Goal: Transaction & Acquisition: Purchase product/service

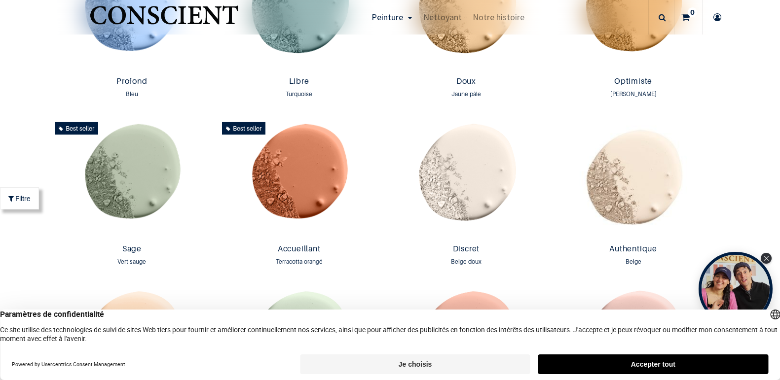
scroll to position [775, 0]
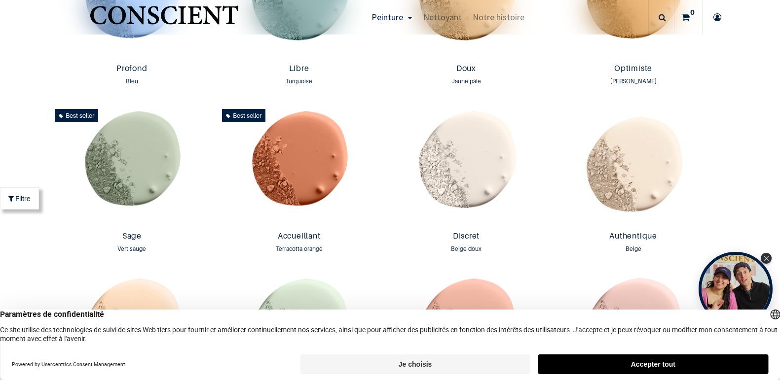
click at [447, 363] on button "Je choisis" at bounding box center [415, 365] width 230 height 20
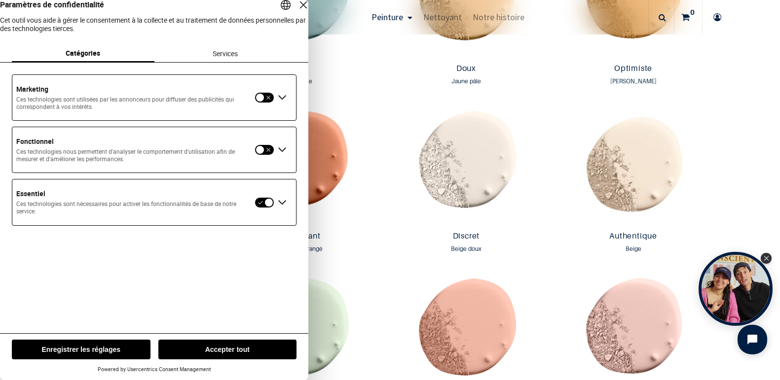
click at [115, 351] on button "Enregistrer les réglages" at bounding box center [81, 350] width 139 height 20
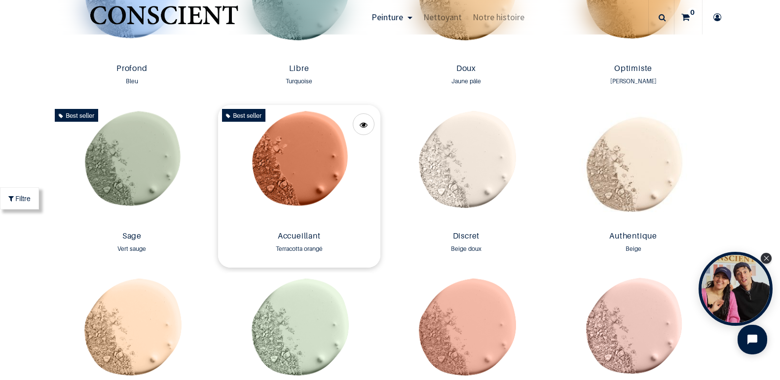
click at [295, 166] on img at bounding box center [299, 166] width 162 height 122
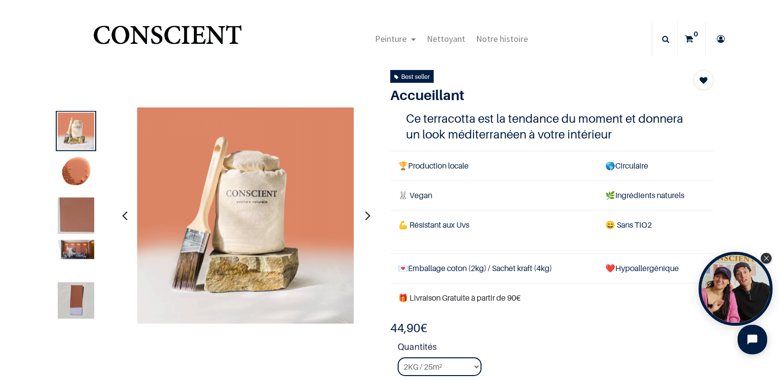
click at [626, 194] on td "🌿 Ingrédients naturels" at bounding box center [655, 196] width 116 height 30
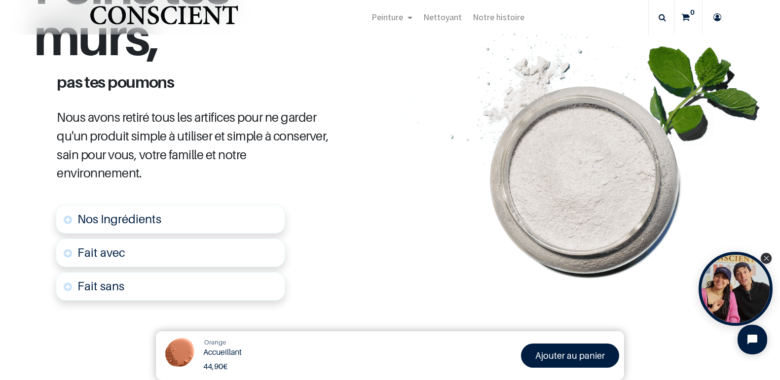
scroll to position [498, 0]
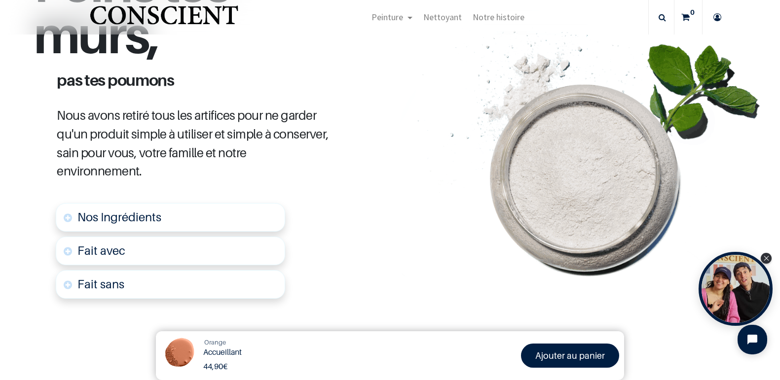
click at [178, 209] on link "Nos Ingrédients" at bounding box center [170, 217] width 229 height 29
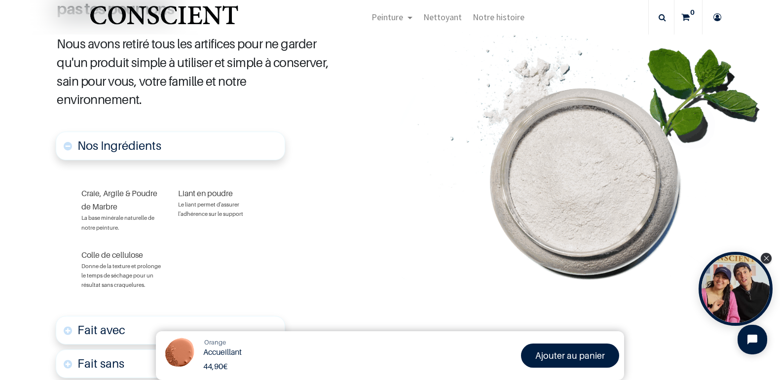
scroll to position [573, 0]
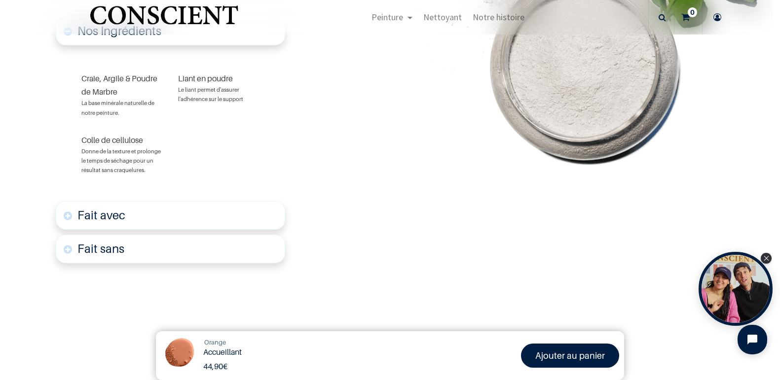
click at [220, 217] on link "Fait avec" at bounding box center [170, 215] width 229 height 29
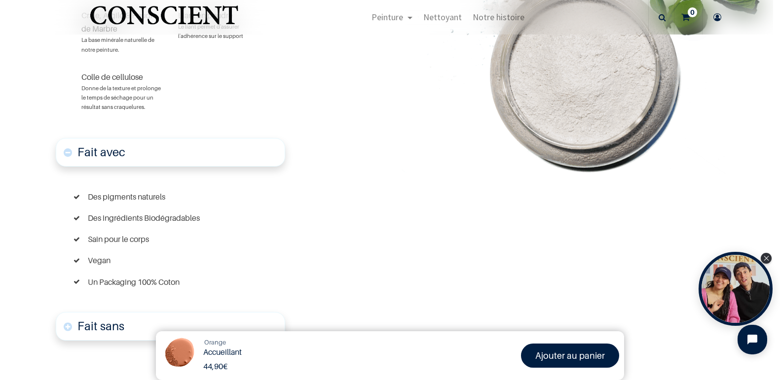
scroll to position [754, 0]
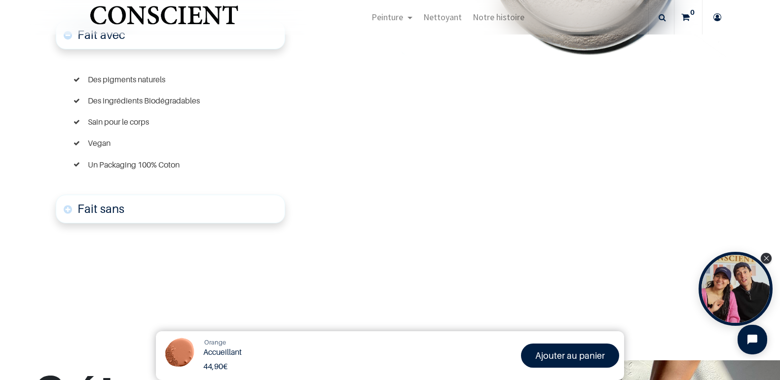
click at [240, 204] on link "Fait sans" at bounding box center [170, 209] width 229 height 29
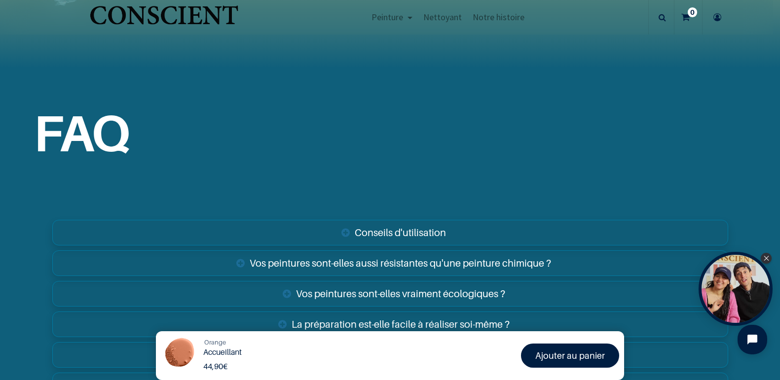
scroll to position [1996, 0]
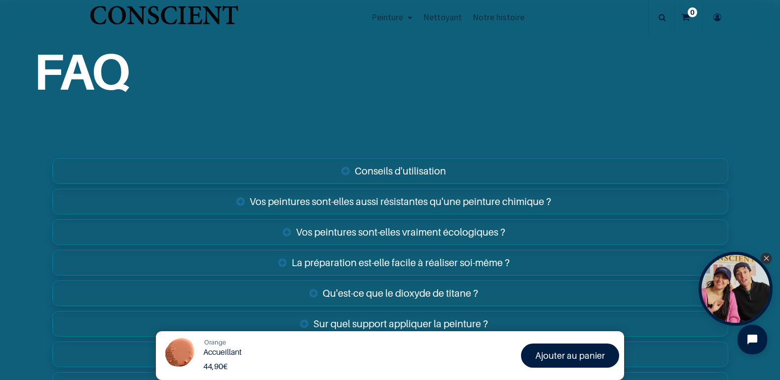
click at [396, 166] on link "Conseils d'utilisation" at bounding box center [390, 171] width 676 height 26
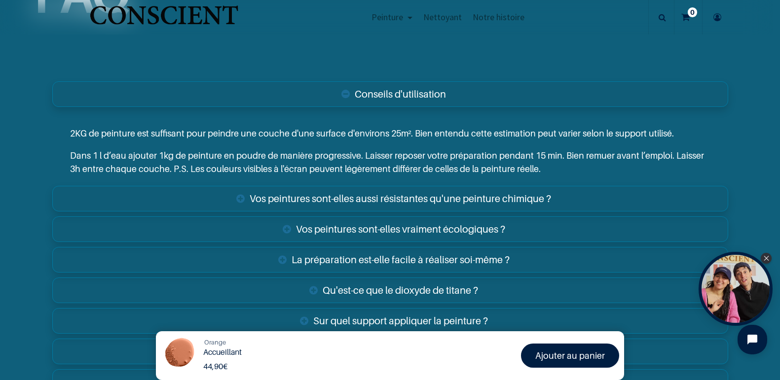
scroll to position [2107, 0]
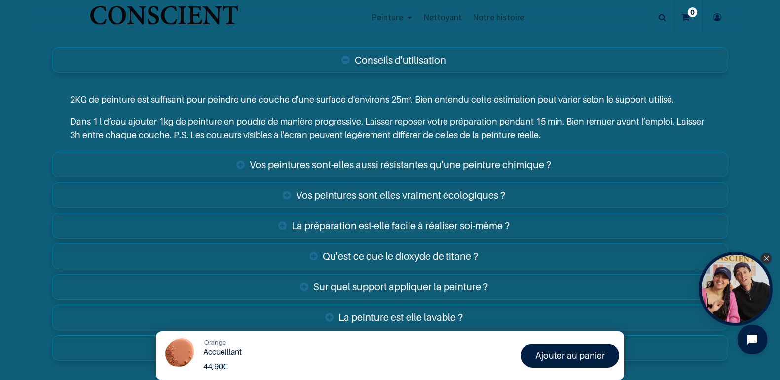
click at [405, 158] on link "Vos peintures sont-elles aussi résistantes qu'une peinture chimique ?" at bounding box center [390, 165] width 676 height 26
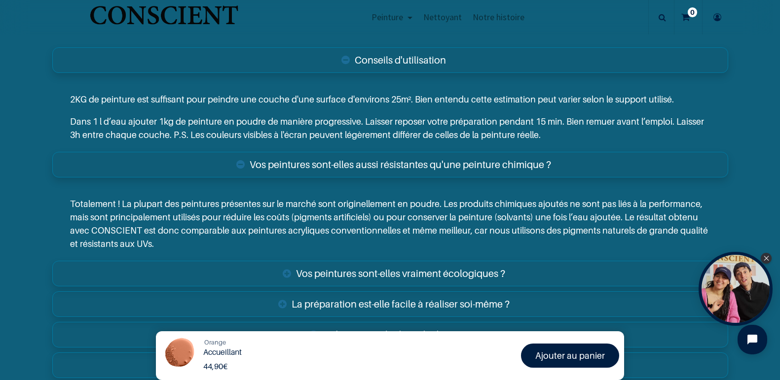
scroll to position [2163, 0]
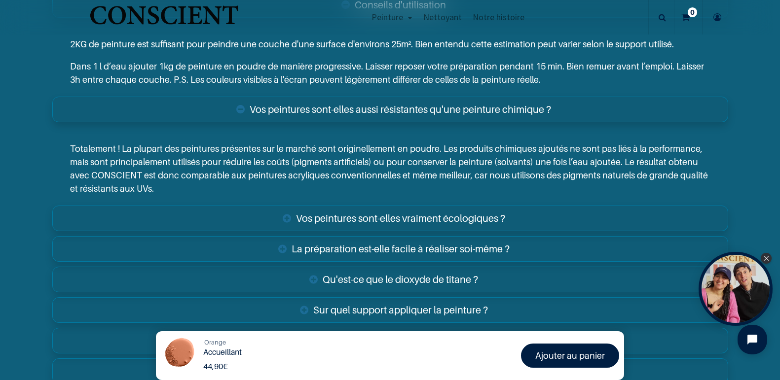
click at [377, 212] on link "Vos peintures sont-elles vraiment écologiques ?" at bounding box center [390, 219] width 676 height 26
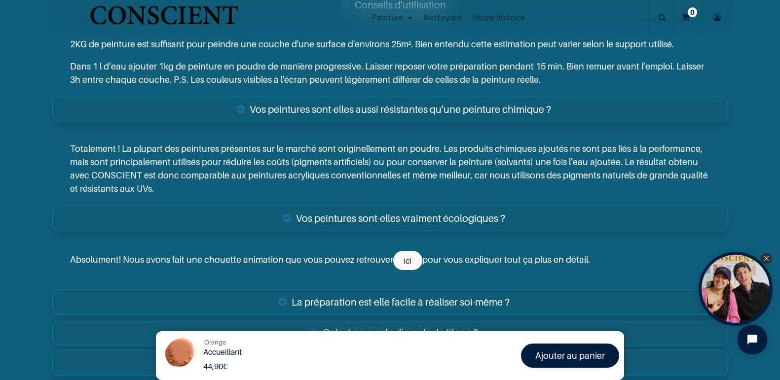
scroll to position [2218, 0]
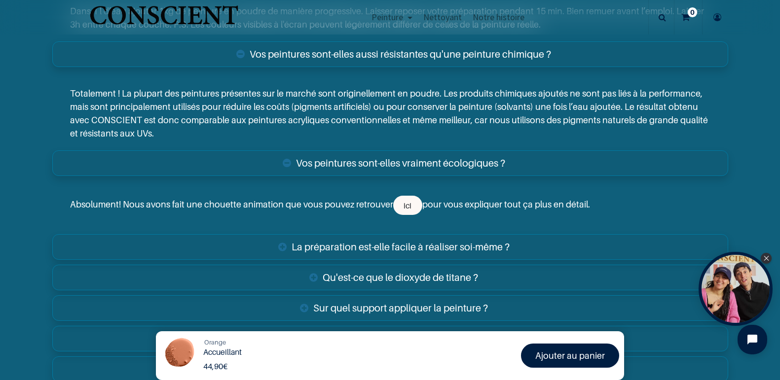
click at [392, 241] on link "La préparation est-elle facile à réaliser soi-même ?" at bounding box center [390, 247] width 676 height 26
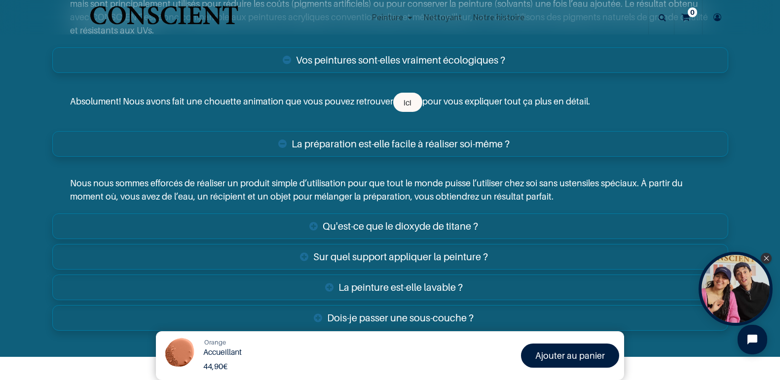
scroll to position [2329, 0]
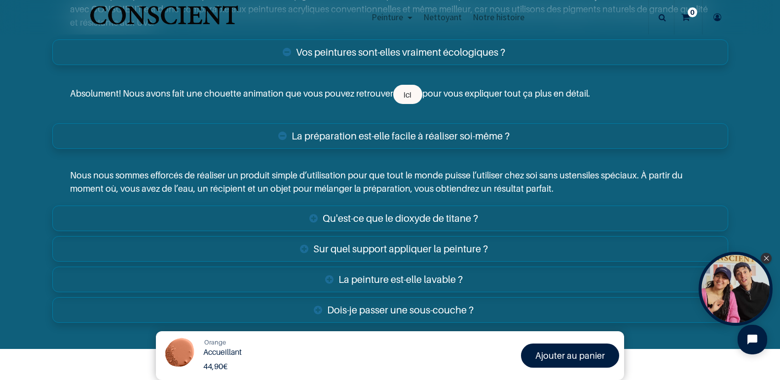
click at [399, 217] on link "Qu'est-ce que le dioxyde de titane ?" at bounding box center [390, 219] width 676 height 26
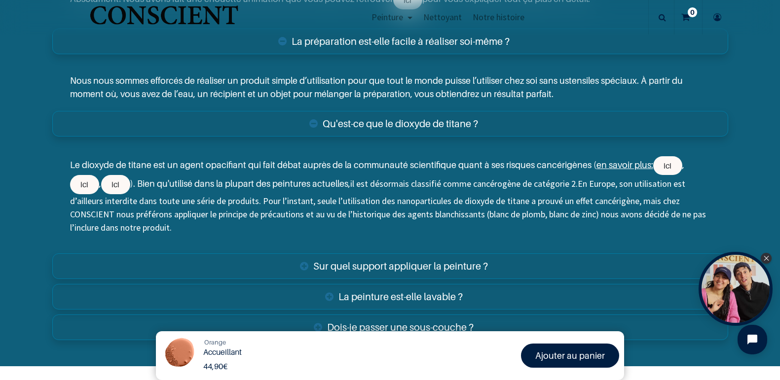
scroll to position [2439, 0]
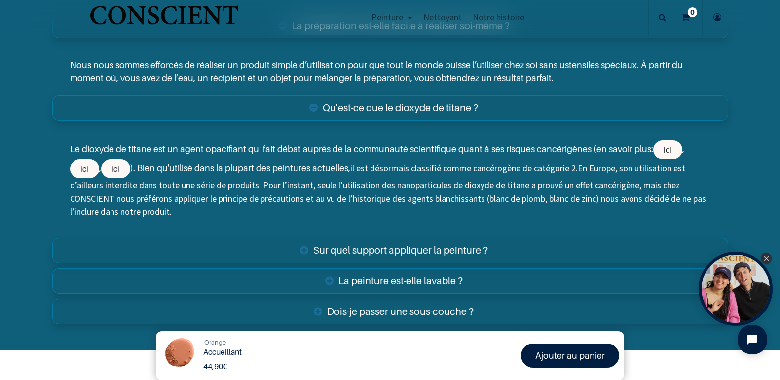
click at [404, 248] on link "Sur quel support appliquer la peinture ?" at bounding box center [390, 251] width 676 height 26
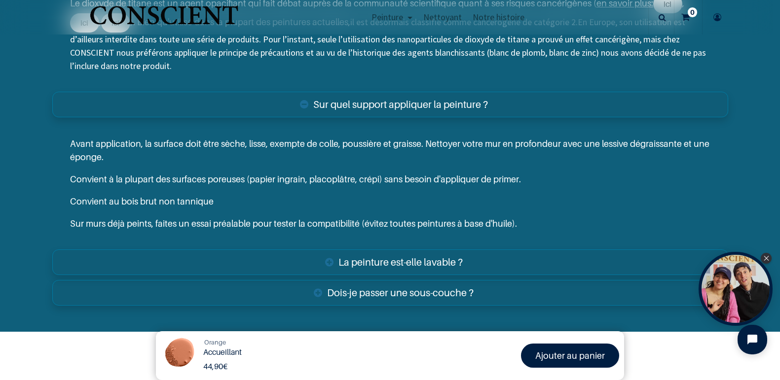
scroll to position [2605, 0]
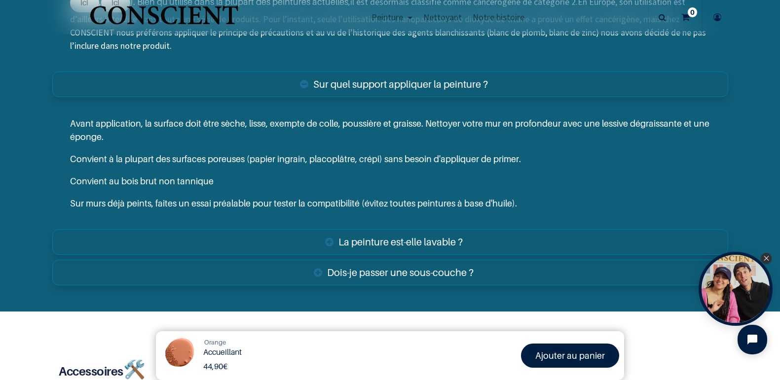
click at [409, 239] on link "La peinture est-elle lavable ?" at bounding box center [390, 242] width 676 height 26
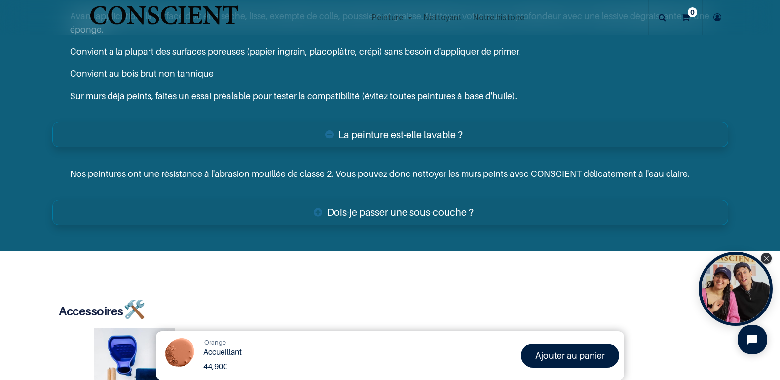
scroll to position [2716, 0]
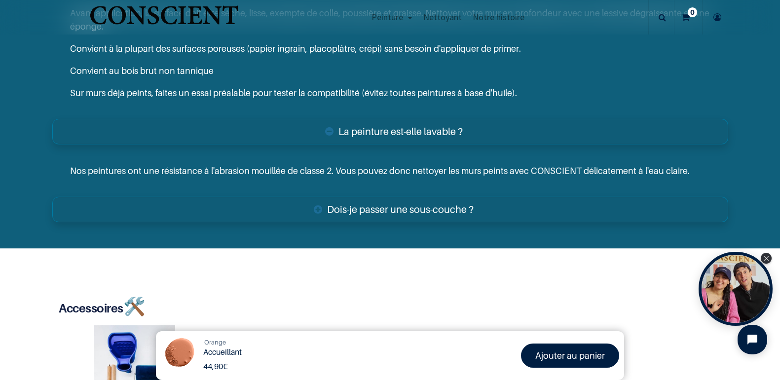
click at [409, 206] on link "Dois-je passer une sous-couche ?" at bounding box center [390, 210] width 676 height 26
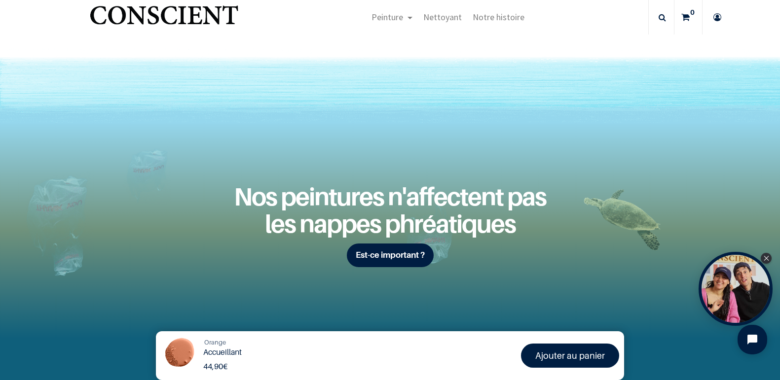
scroll to position [1775, 0]
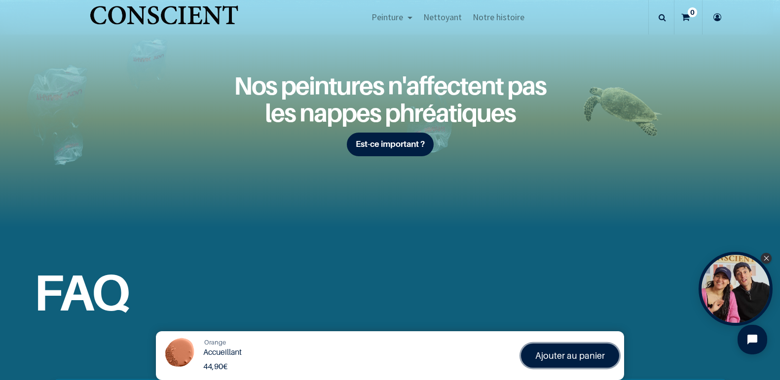
click at [589, 351] on font "Ajouter au panier" at bounding box center [570, 356] width 70 height 10
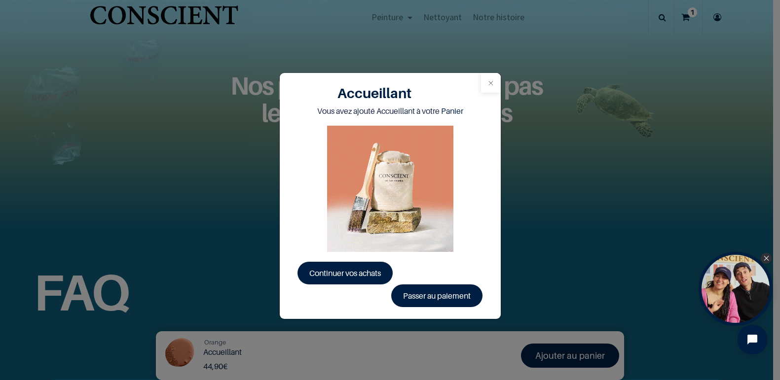
click at [491, 81] on button "Close" at bounding box center [491, 83] width 20 height 20
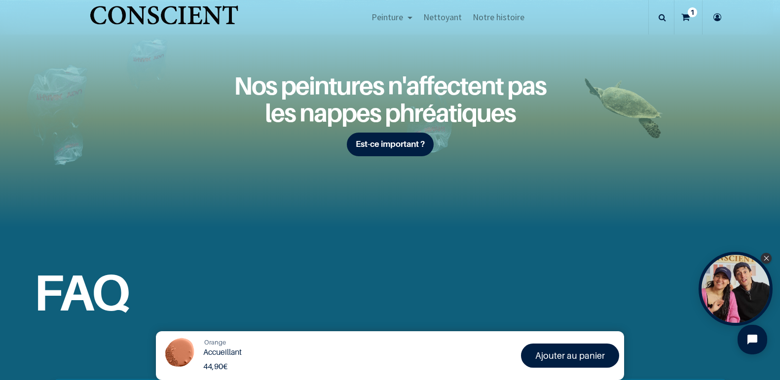
click at [693, 16] on sup "1" at bounding box center [692, 12] width 9 height 10
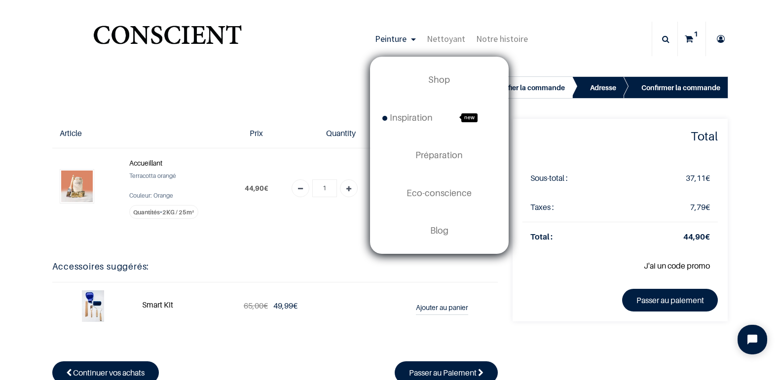
click at [383, 41] on span "Peinture" at bounding box center [391, 38] width 32 height 11
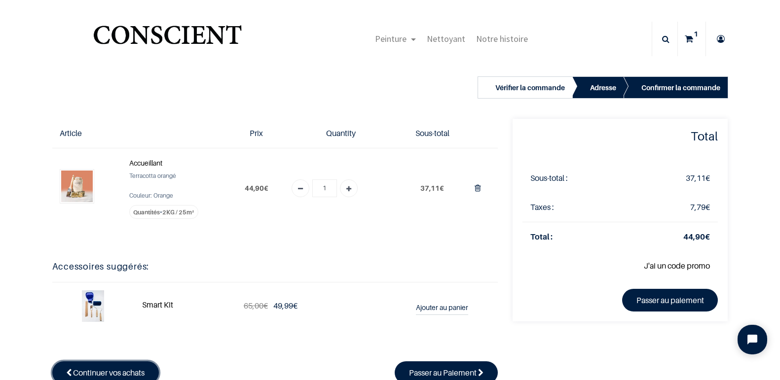
click at [113, 370] on span "Continuer vos achats" at bounding box center [109, 373] width 72 height 10
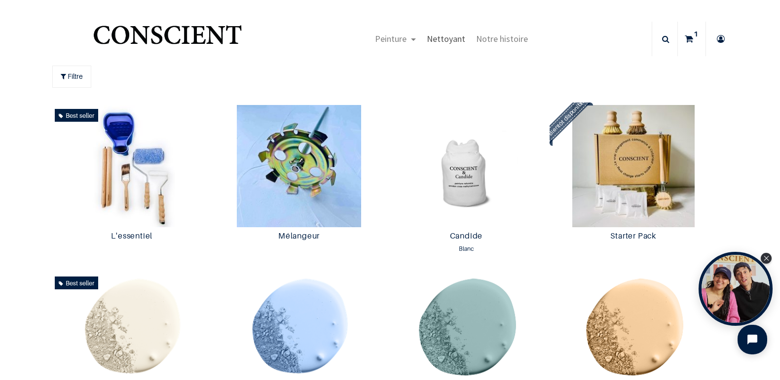
click at [440, 38] on span "Nettoyant" at bounding box center [446, 38] width 38 height 11
